Goal: Check status: Check status

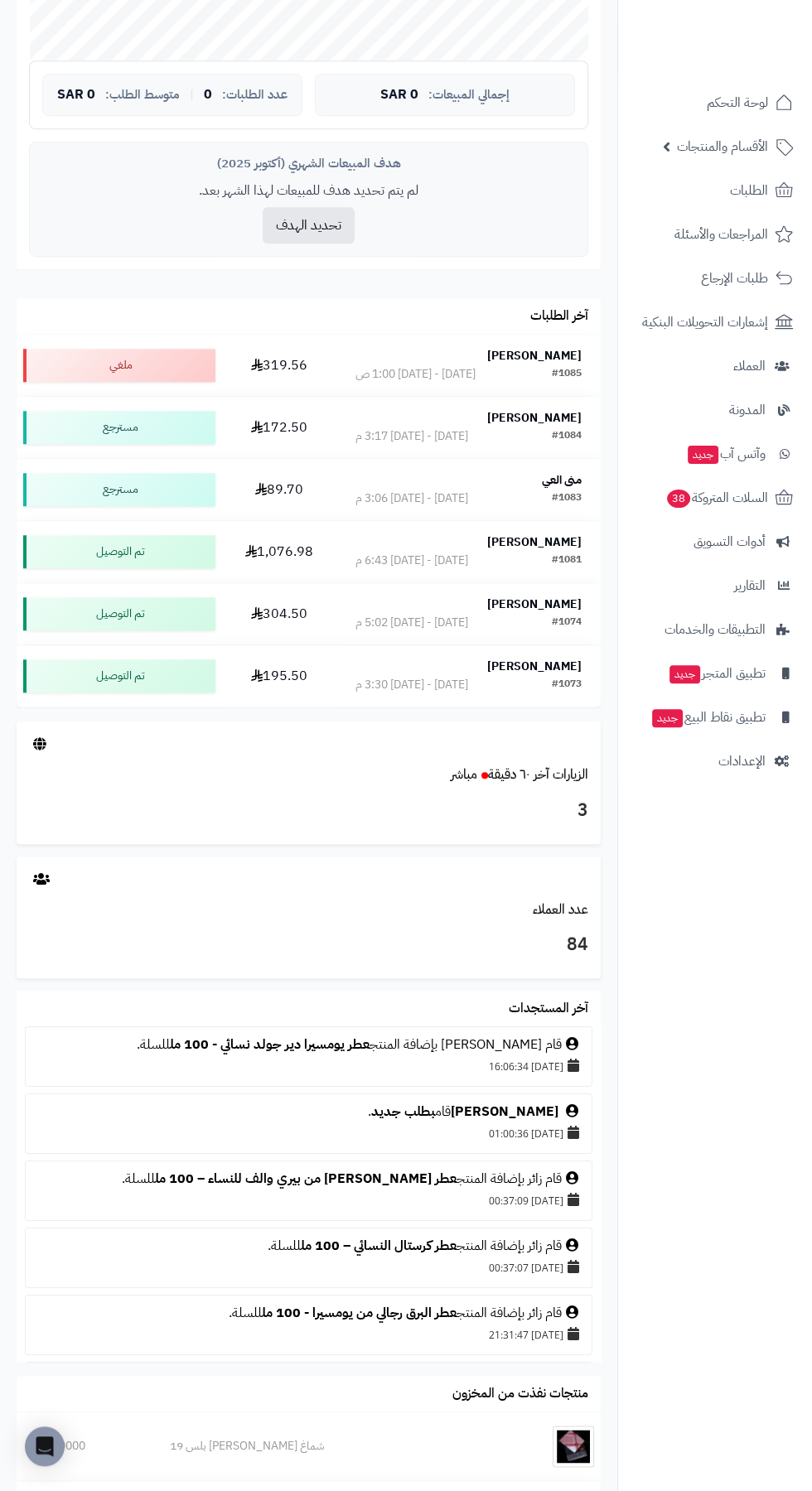
scroll to position [743, 0]
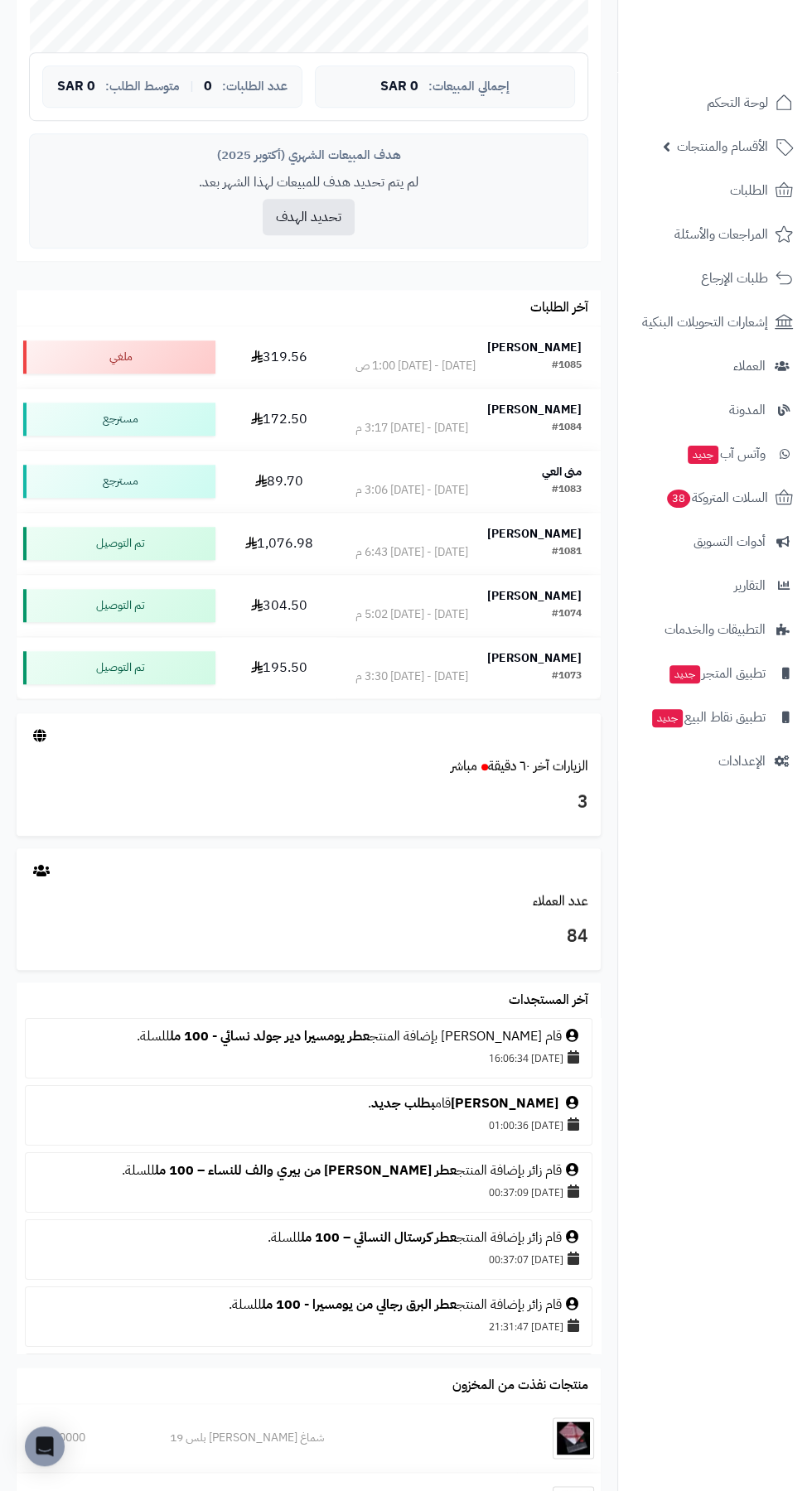
click at [52, 737] on div at bounding box center [309, 735] width 584 height 44
click at [47, 734] on div at bounding box center [309, 735] width 584 height 44
click at [459, 759] on small "مباشر" at bounding box center [464, 765] width 26 height 19
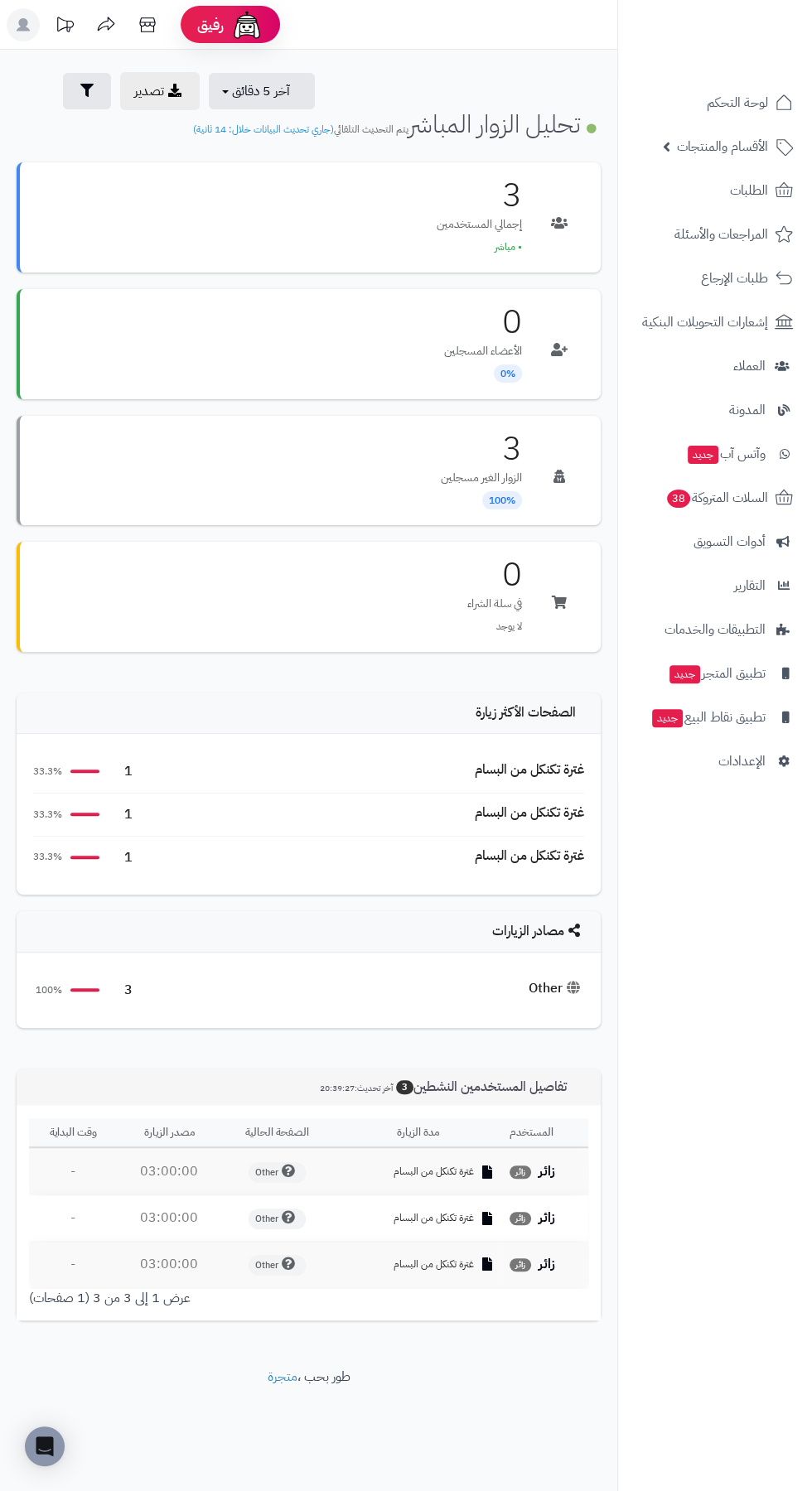
click at [236, 126] on span "(جاري تحديث البيانات خلال: 14 ثانية)" at bounding box center [264, 130] width 141 height 15
click at [251, 90] on span "آخر 5 دقائق" at bounding box center [261, 91] width 58 height 19
click at [236, 197] on link "آخر 30 دقيقة" at bounding box center [272, 196] width 132 height 32
